Goal: Task Accomplishment & Management: Manage account settings

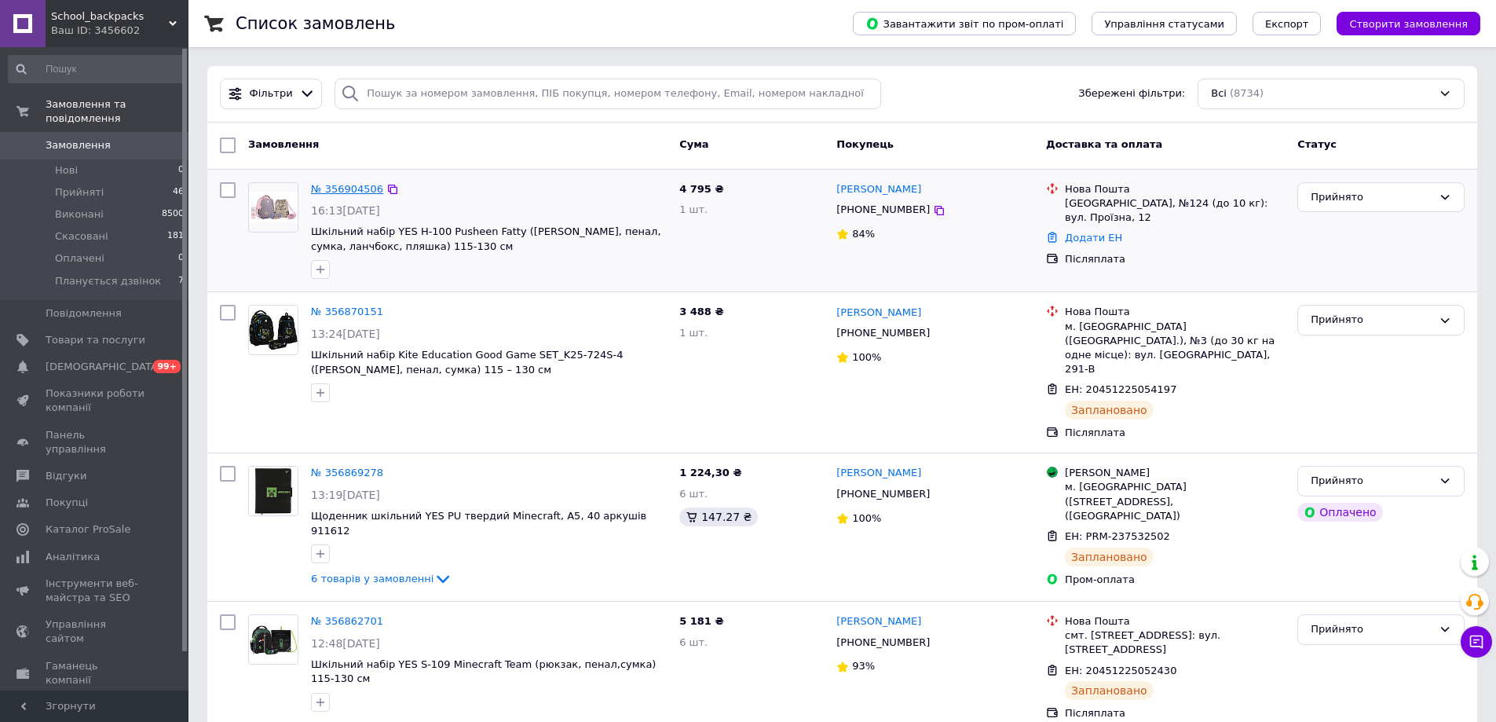
click at [338, 187] on link "№ 356904506" at bounding box center [347, 189] width 72 height 12
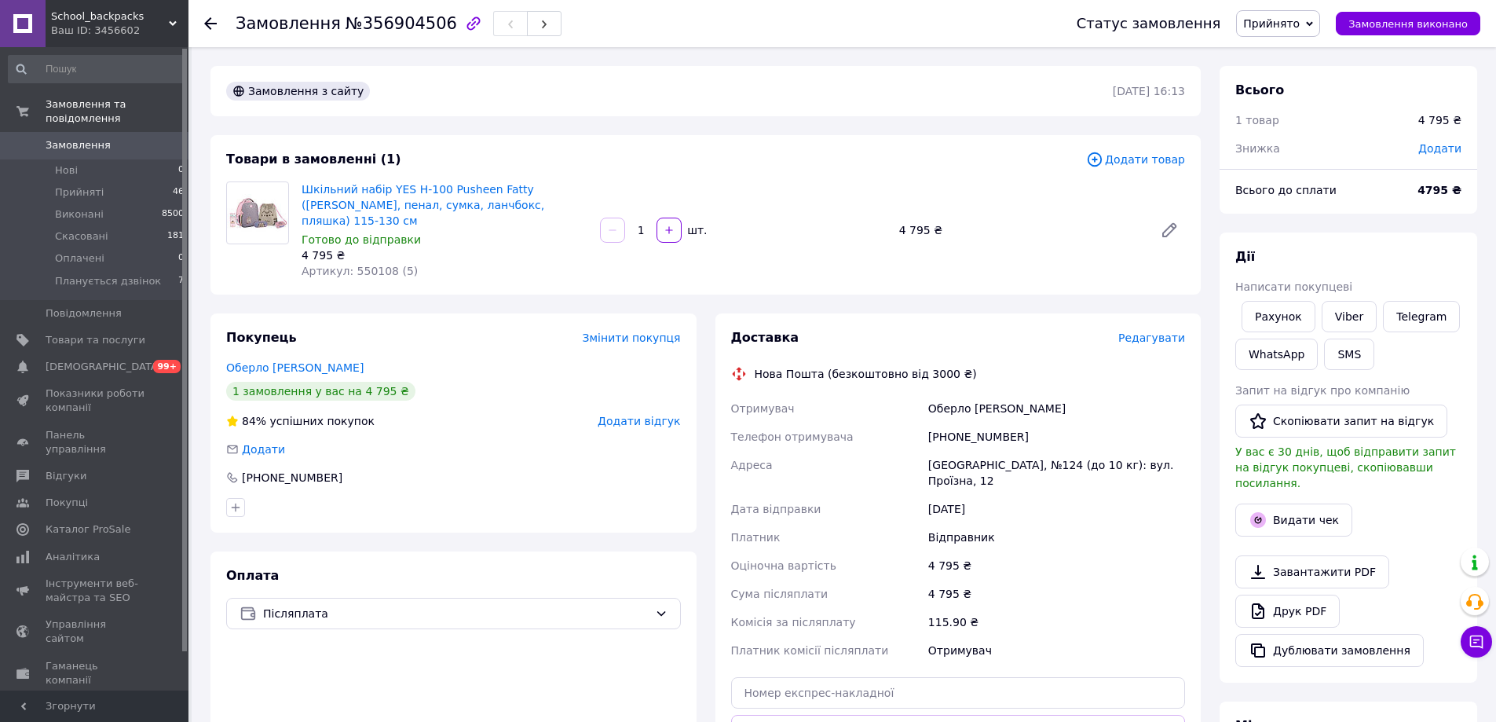
click at [1439, 151] on span "Додати" at bounding box center [1439, 148] width 43 height 13
click at [1318, 213] on input "text" at bounding box center [1331, 211] width 93 height 31
type input "200"
click at [1427, 260] on button "Зберегти" at bounding box center [1409, 255] width 79 height 31
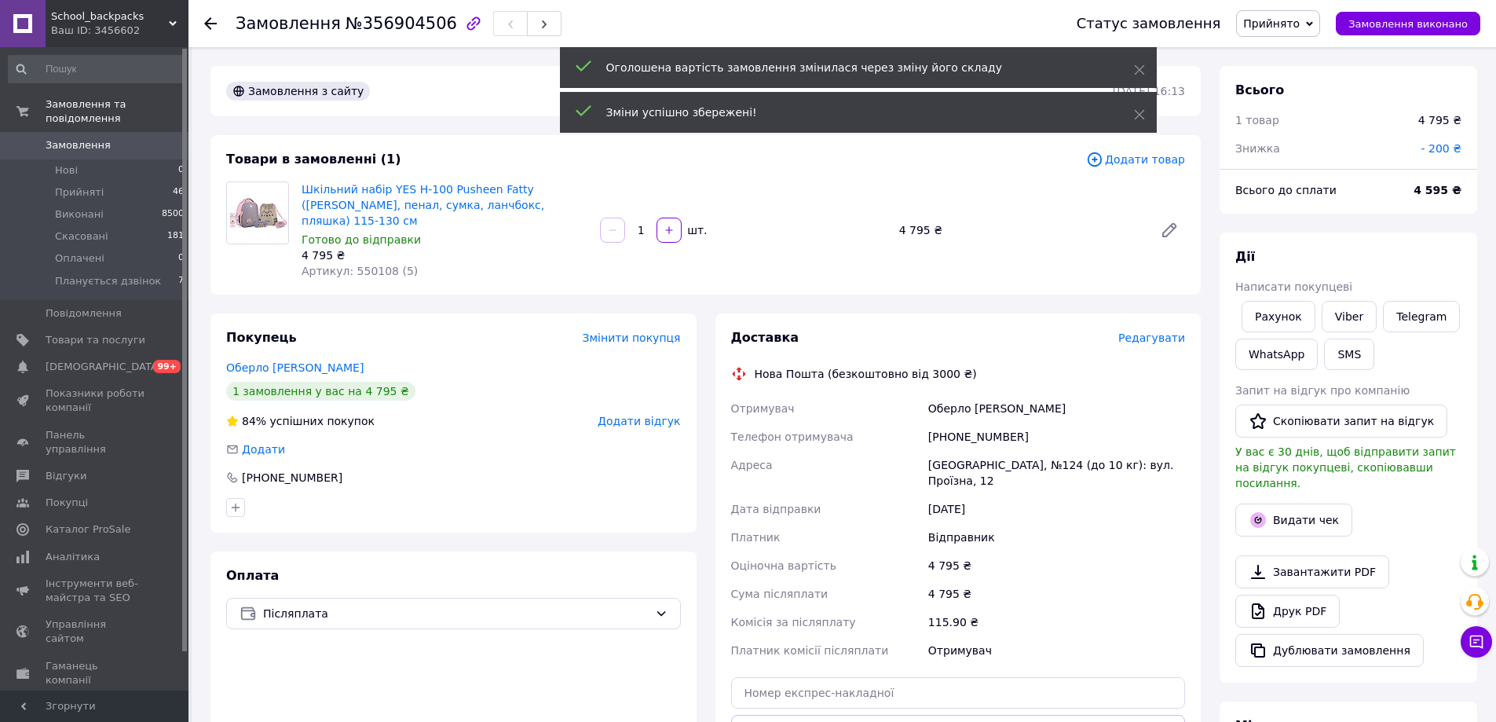
click at [1159, 331] on span "Редагувати" at bounding box center [1151, 337] width 67 height 13
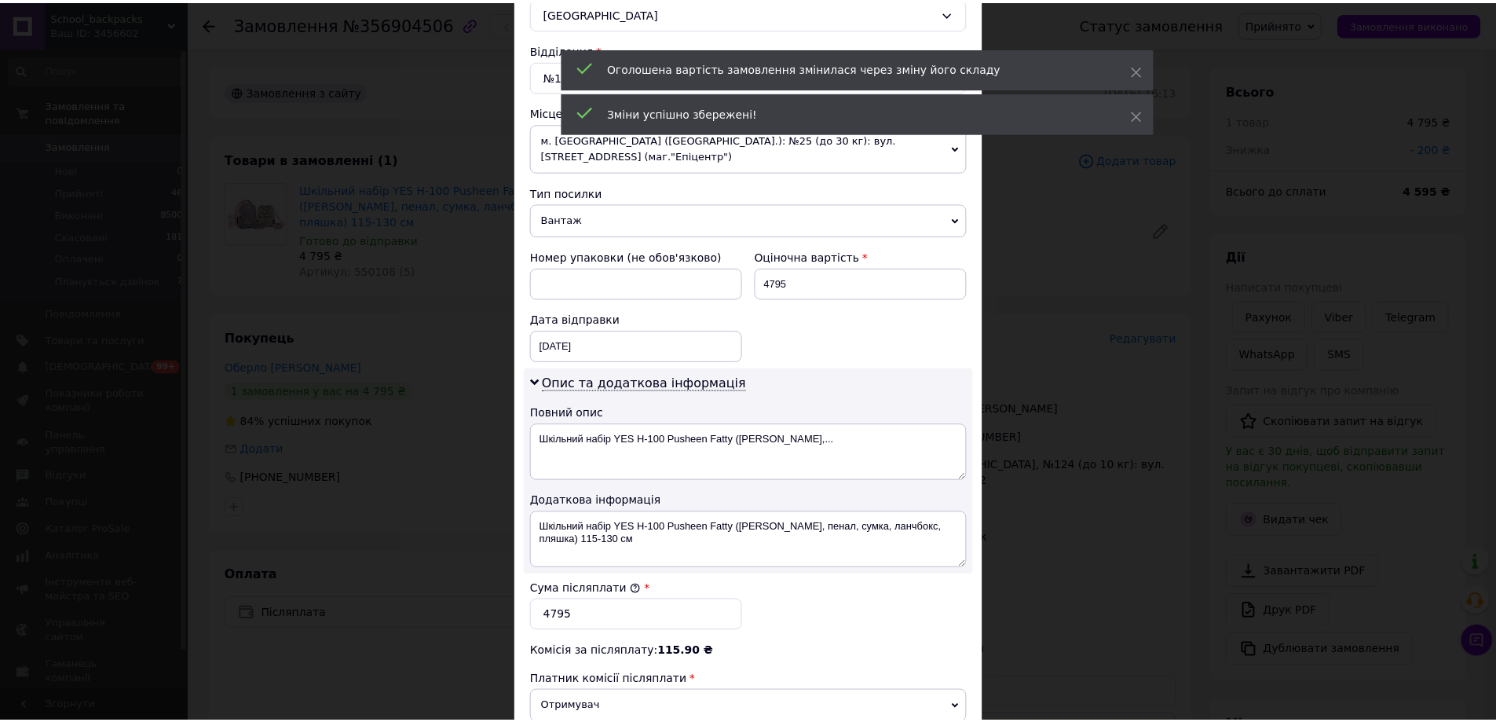
scroll to position [550, 0]
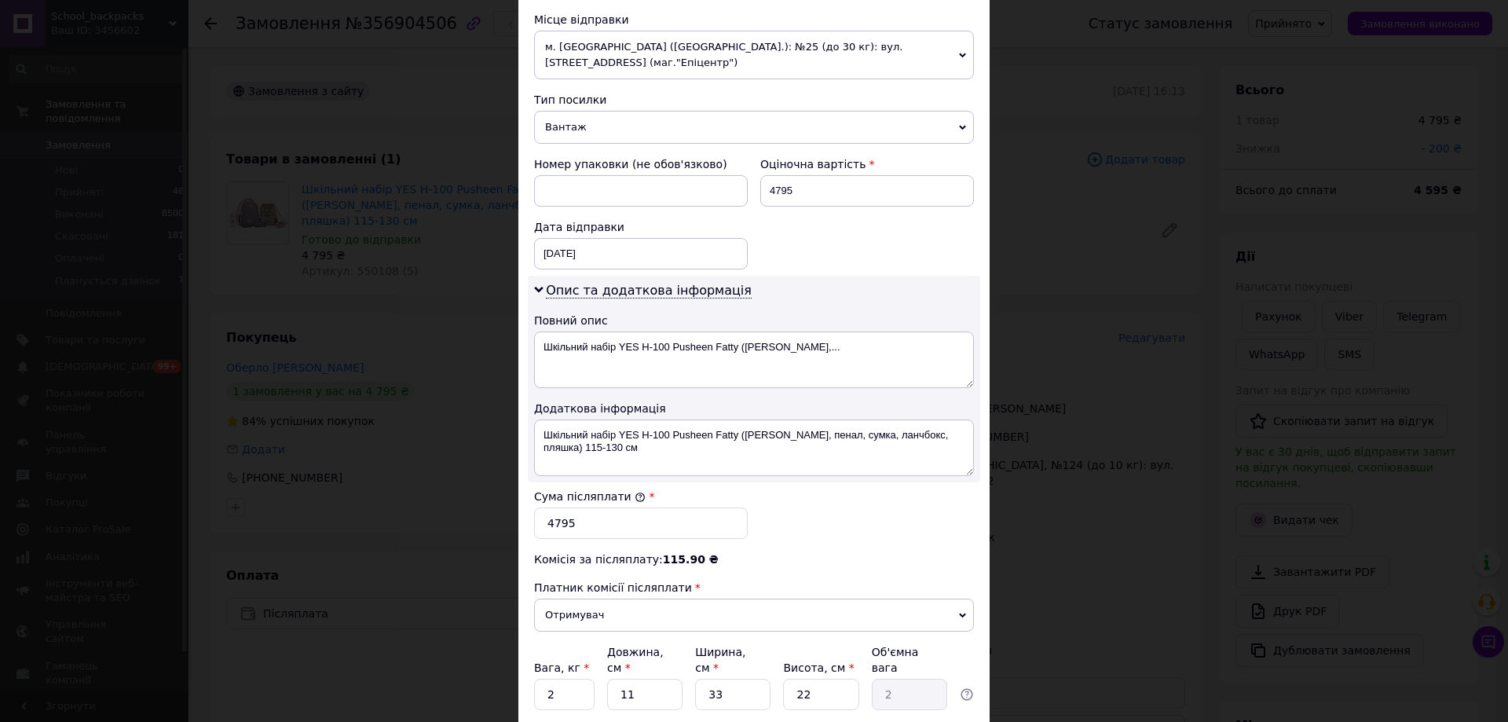
click at [1095, 228] on div "× Редагування доставки Спосіб доставки Нова Пошта (безкоштовно від 3000 ₴) Плат…" at bounding box center [754, 361] width 1508 height 722
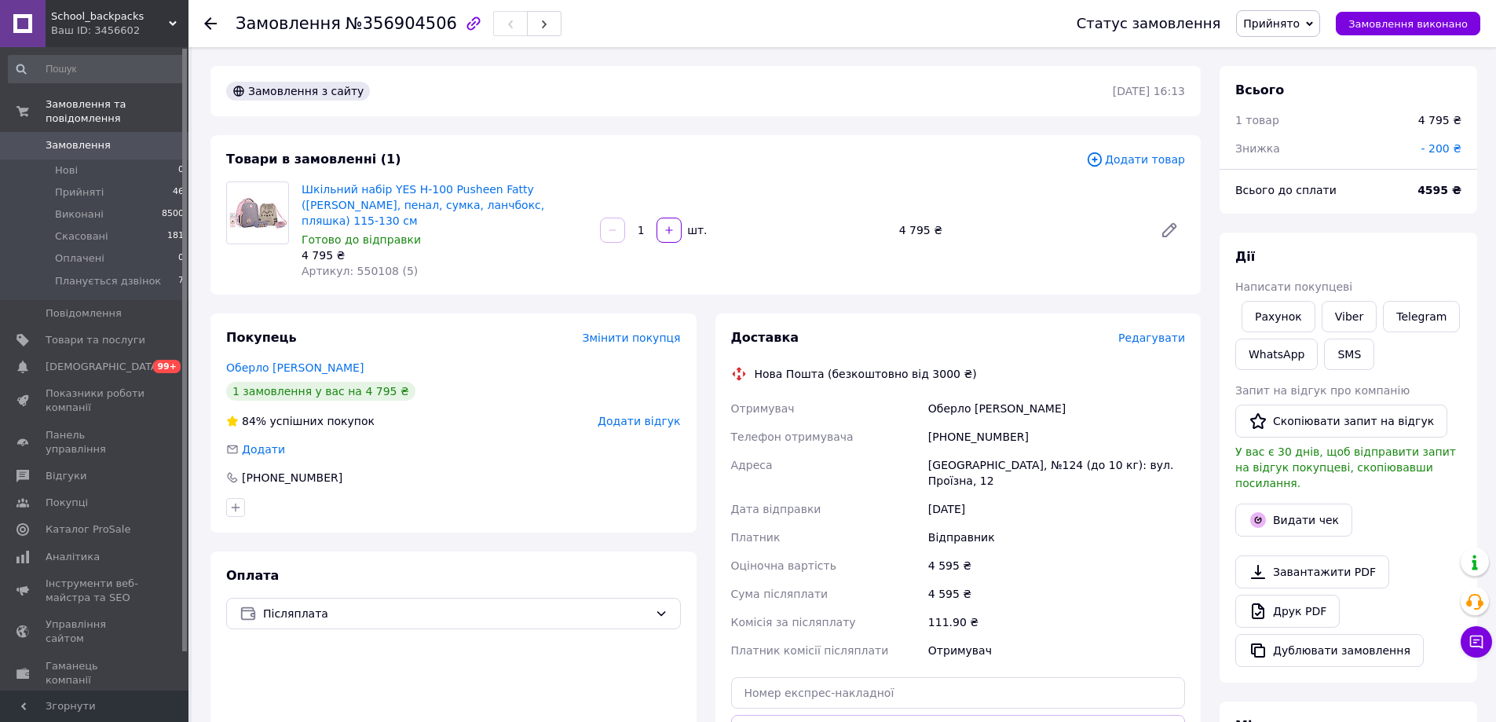
click at [1150, 331] on span "Редагувати" at bounding box center [1151, 337] width 67 height 13
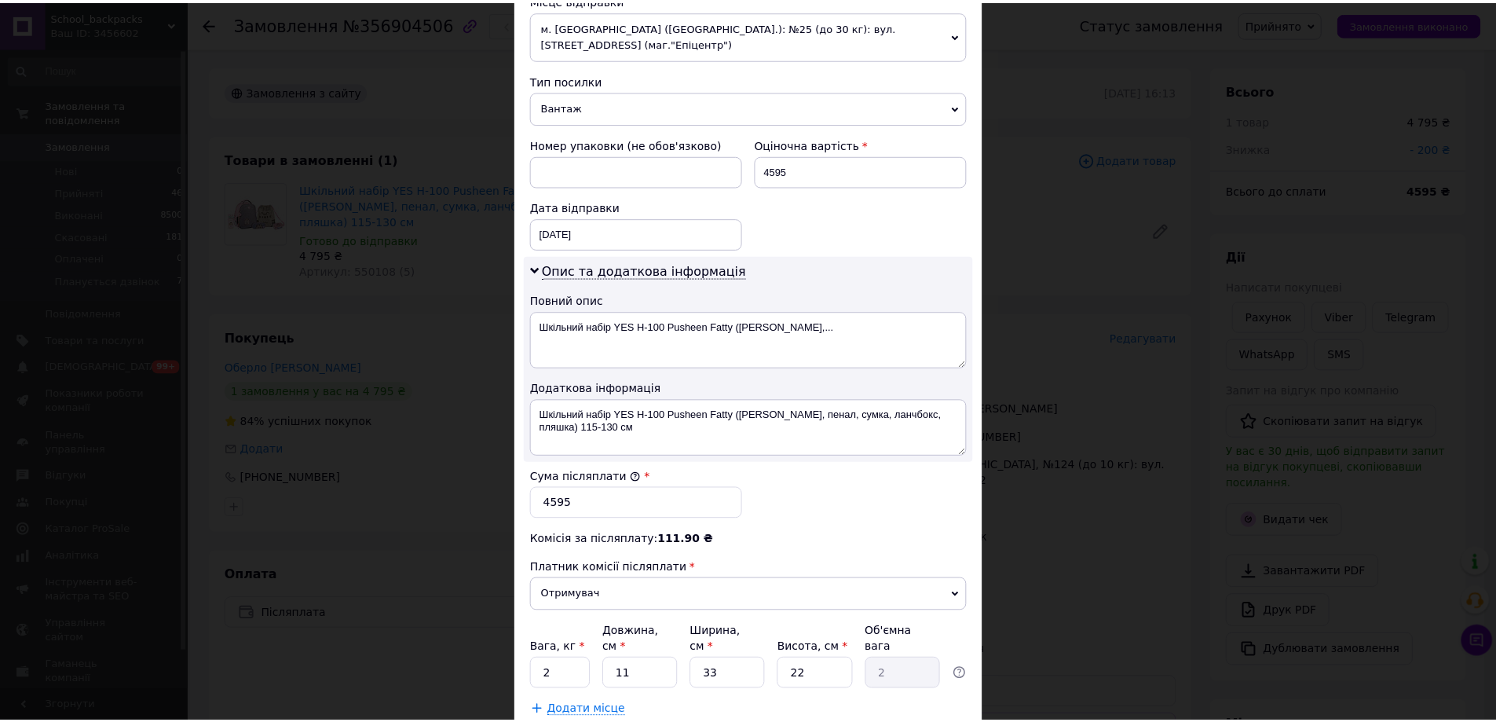
scroll to position [652, 0]
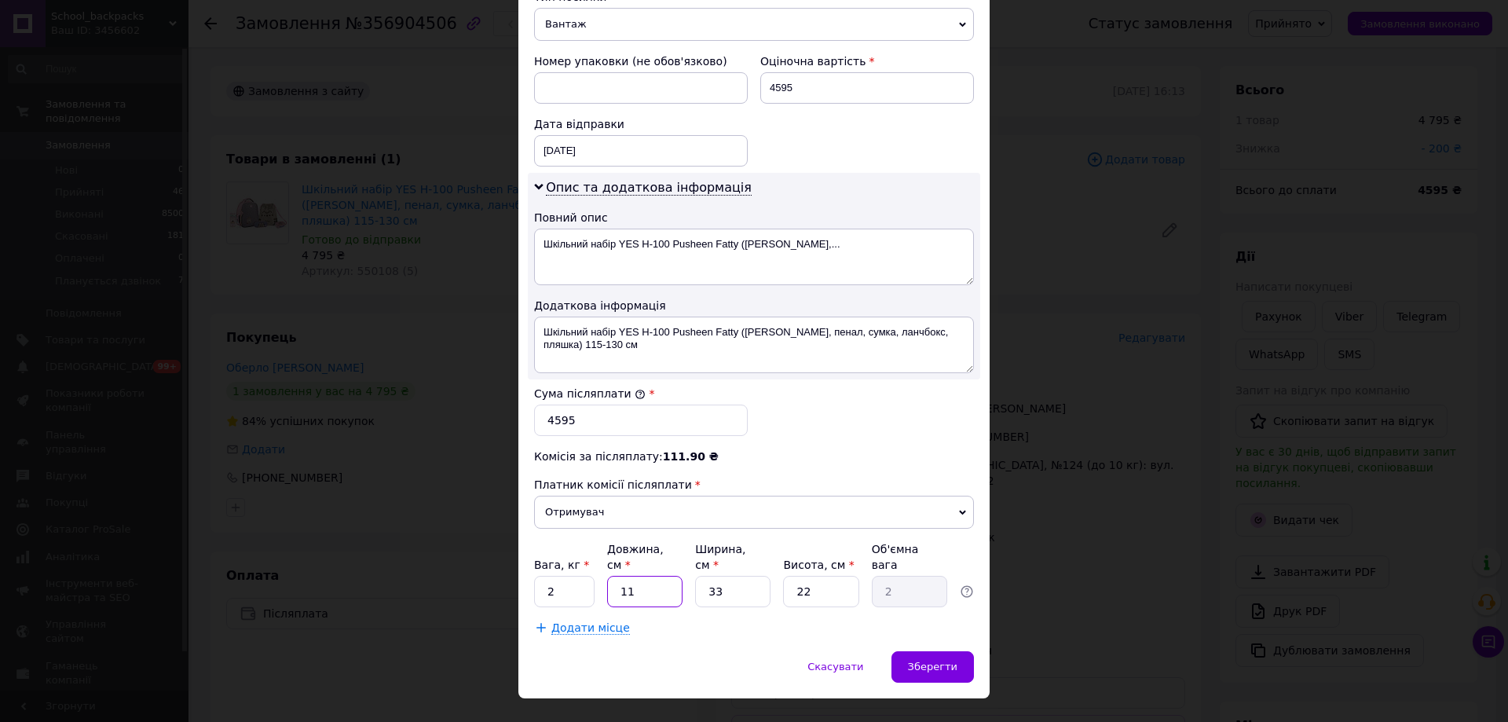
drag, startPoint x: 630, startPoint y: 557, endPoint x: 599, endPoint y: 554, distance: 30.9
click at [599, 557] on div "Вага, кг * 2 Довжина, см * 11 Ширина, см * 33 Висота, см * 22 Об'ємна вага 2" at bounding box center [754, 574] width 440 height 66
type input "4"
type input "0.73"
type input "40"
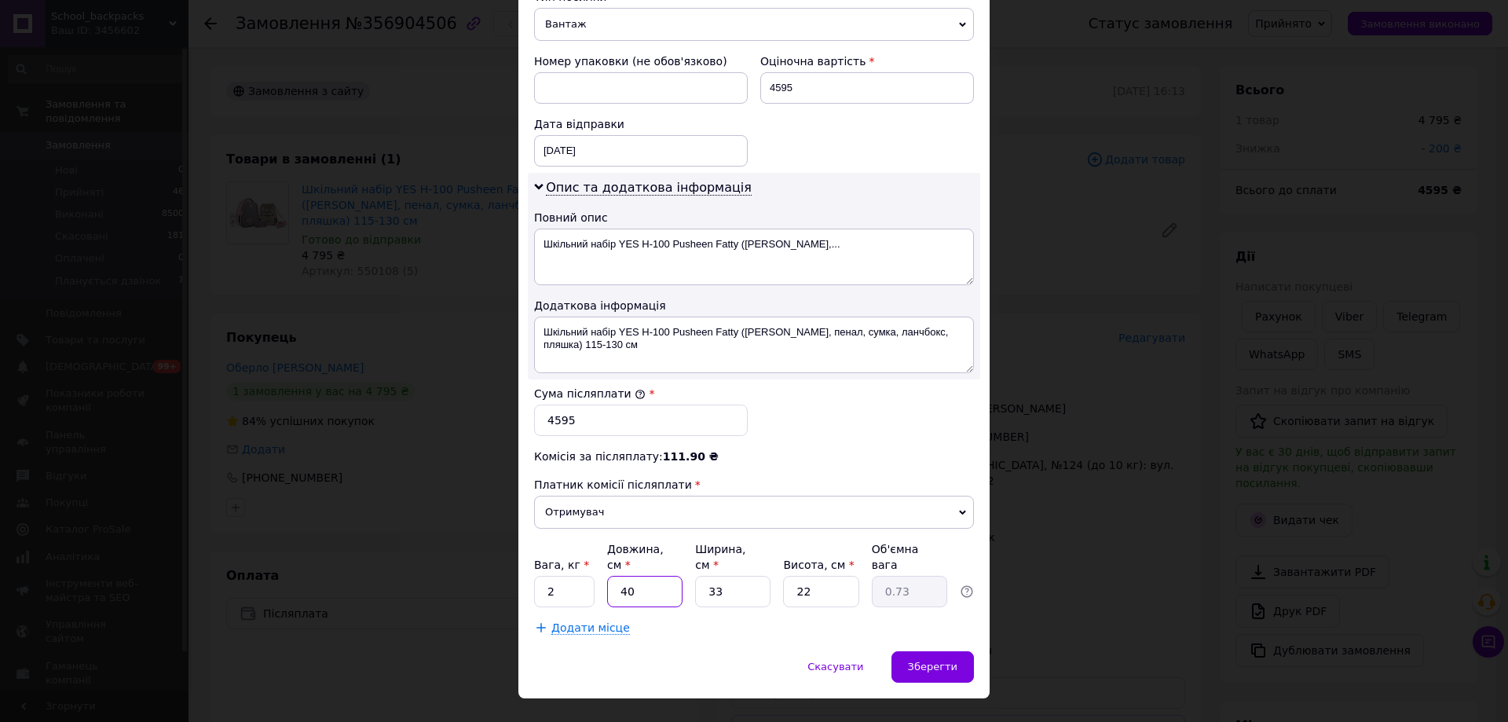
type input "7.26"
type input "40"
type input "3"
type input "0.66"
type input "30"
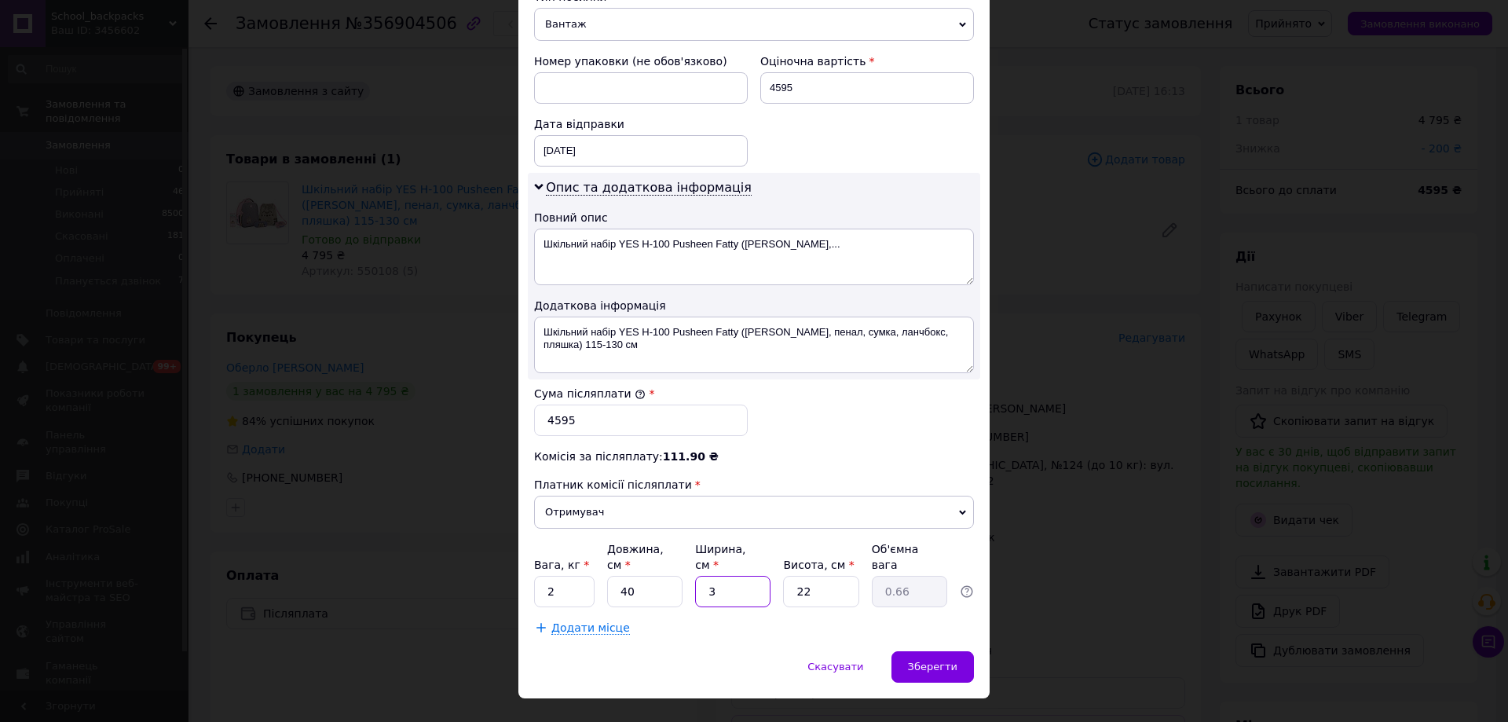
type input "6.6"
type input "30"
type input "2"
type input "0.6"
type input "20"
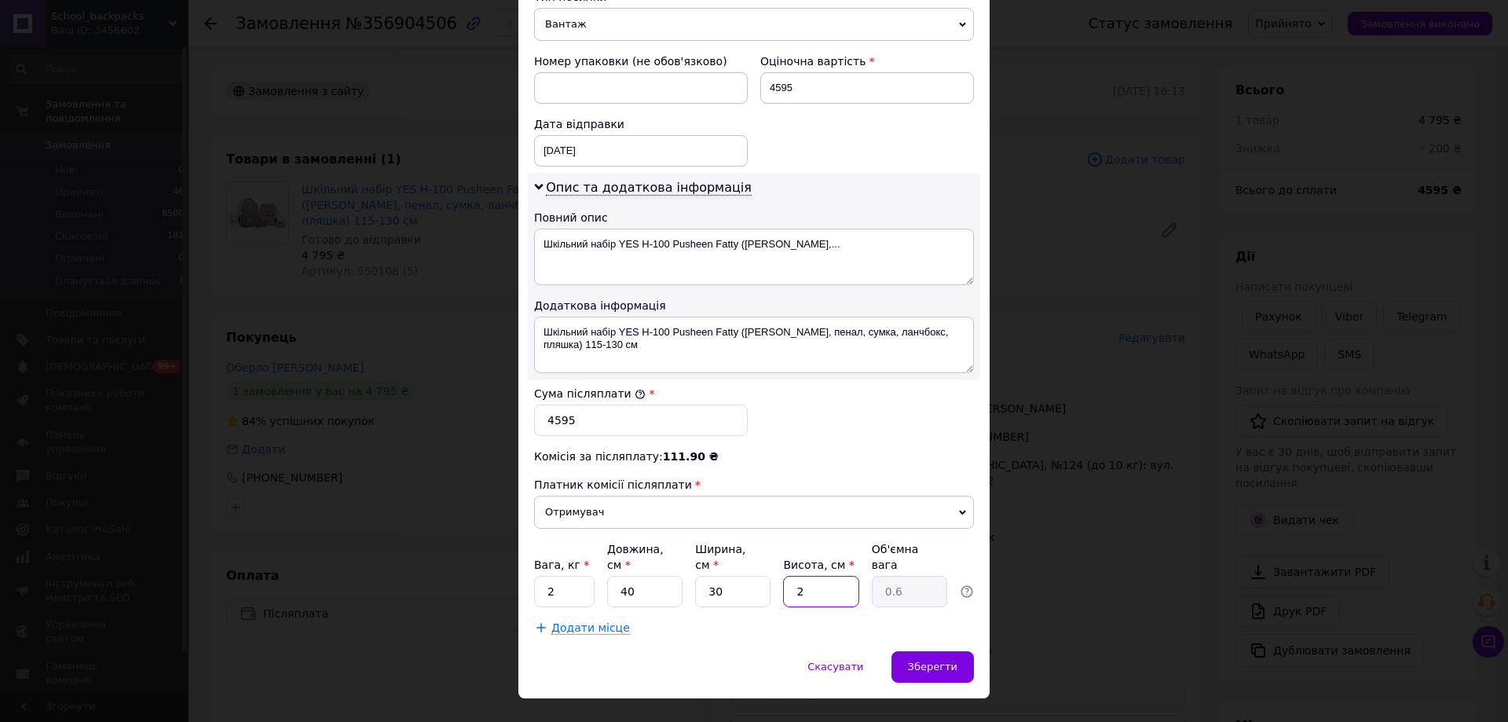
type input "6"
type input "20"
click at [945, 660] on span "Зберегти" at bounding box center [932, 666] width 49 height 12
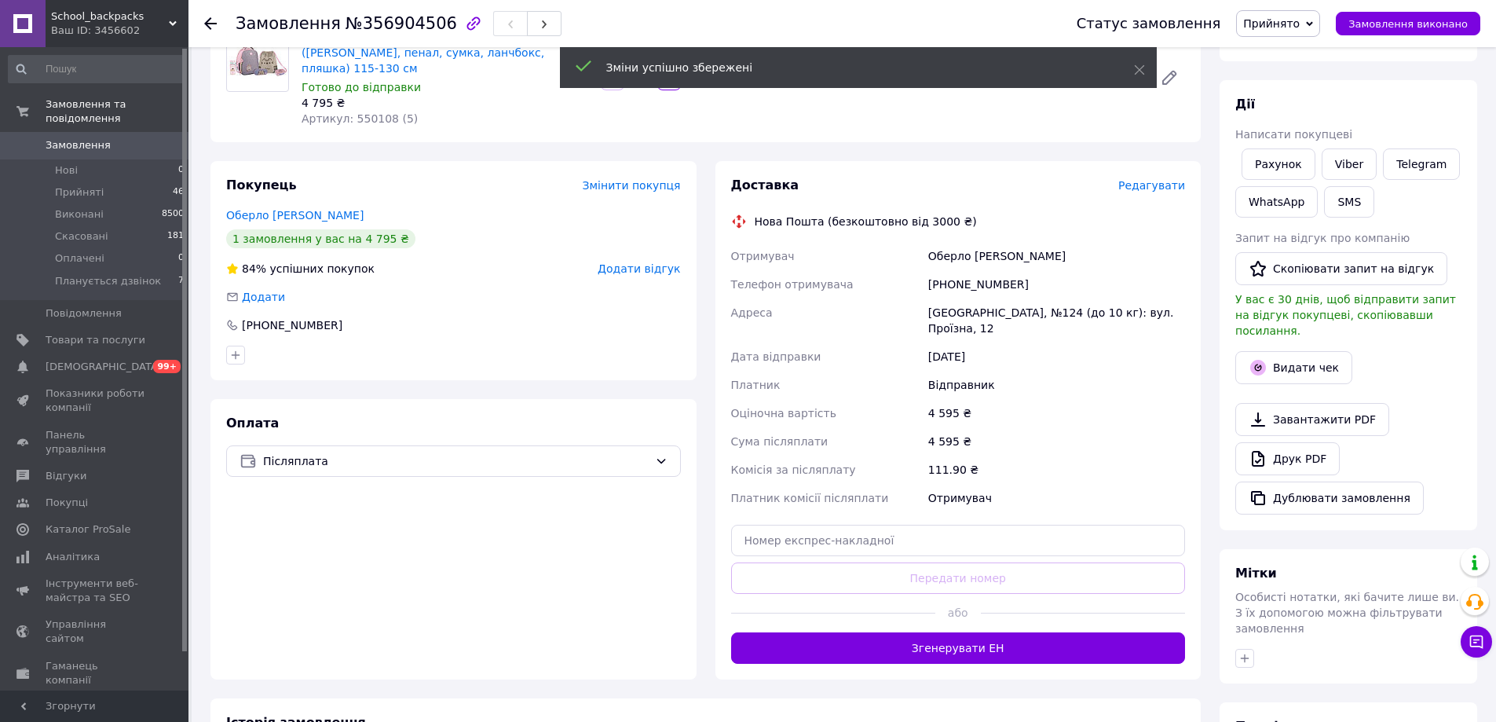
scroll to position [157, 0]
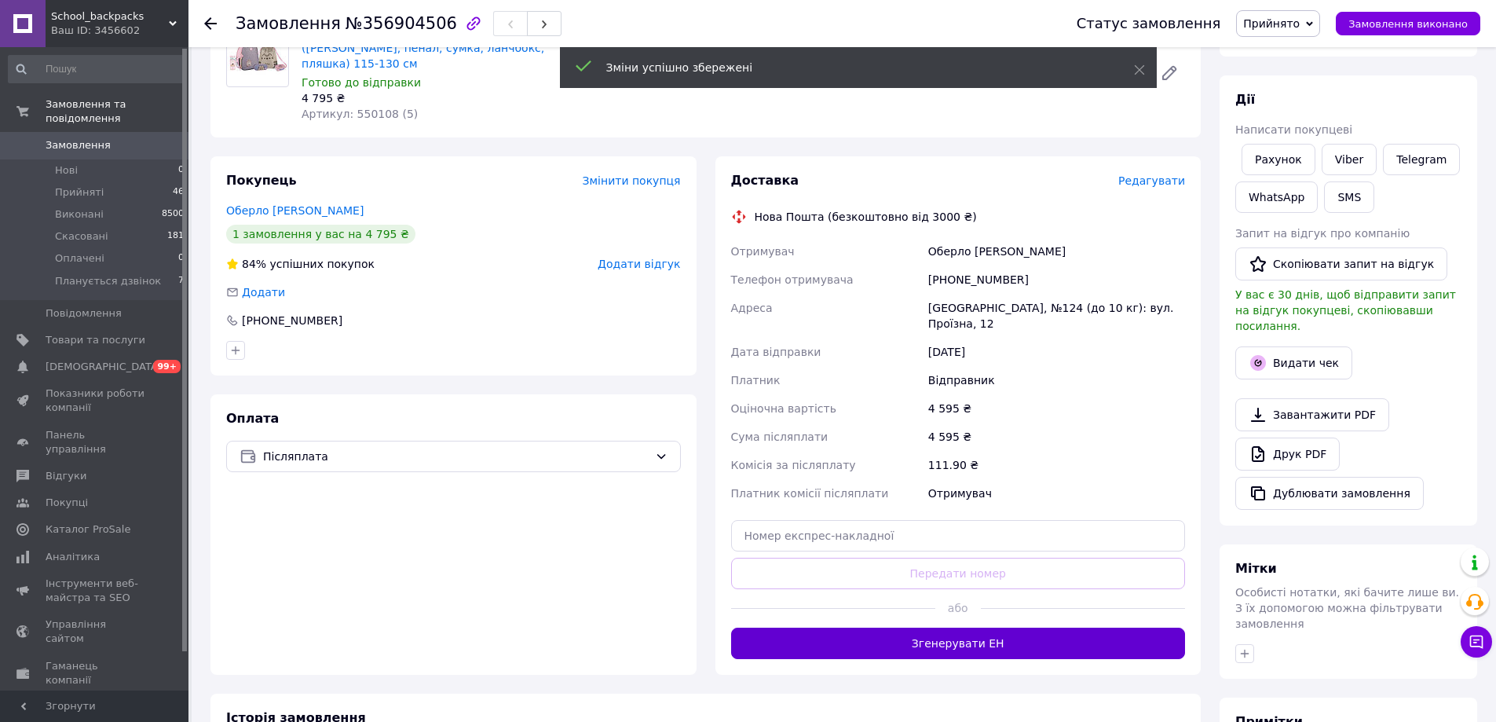
click at [1008, 627] on button "Згенерувати ЕН" at bounding box center [958, 642] width 455 height 31
